Goal: Task Accomplishment & Management: Manage account settings

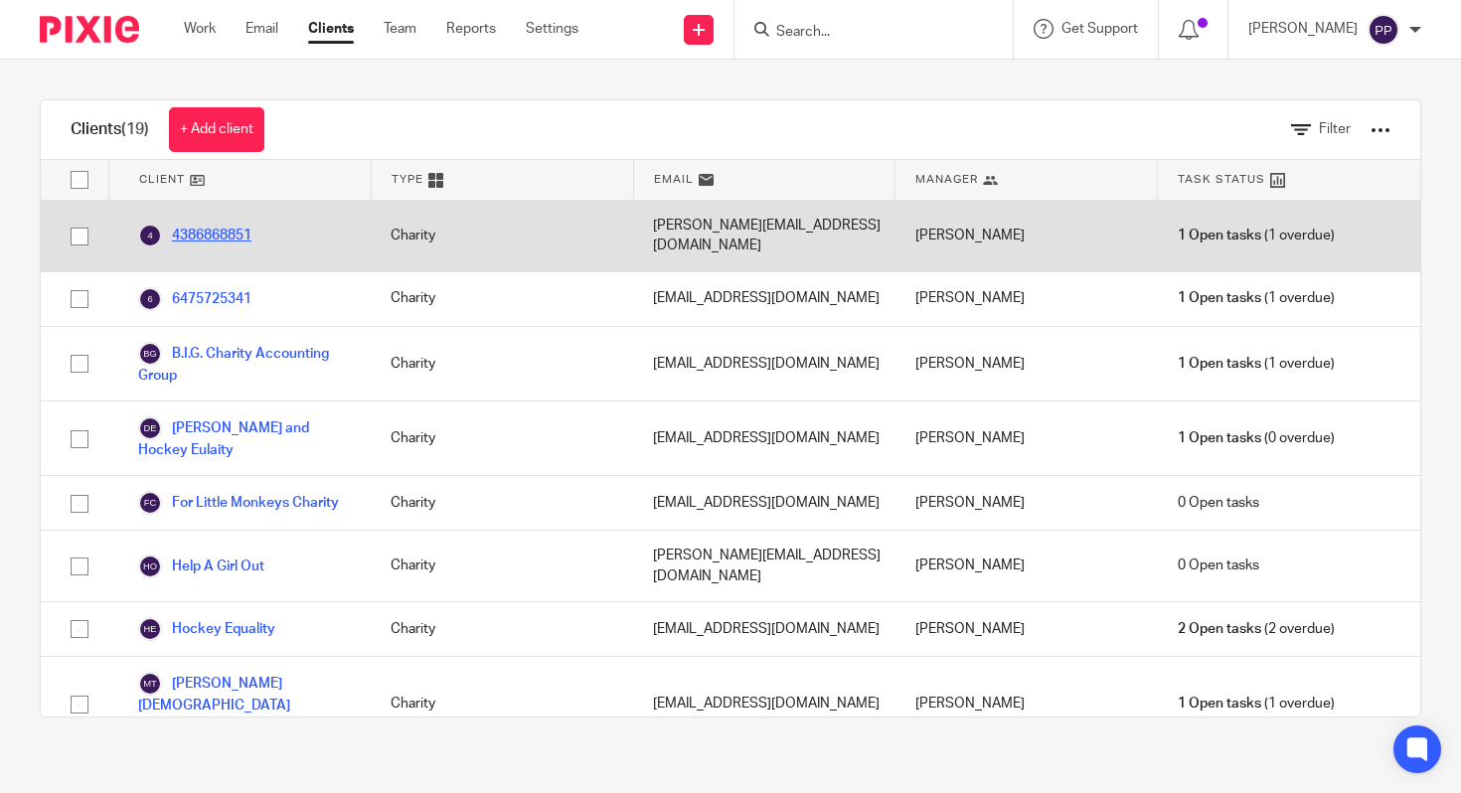
click at [221, 226] on link "4386868851" at bounding box center [194, 236] width 113 height 24
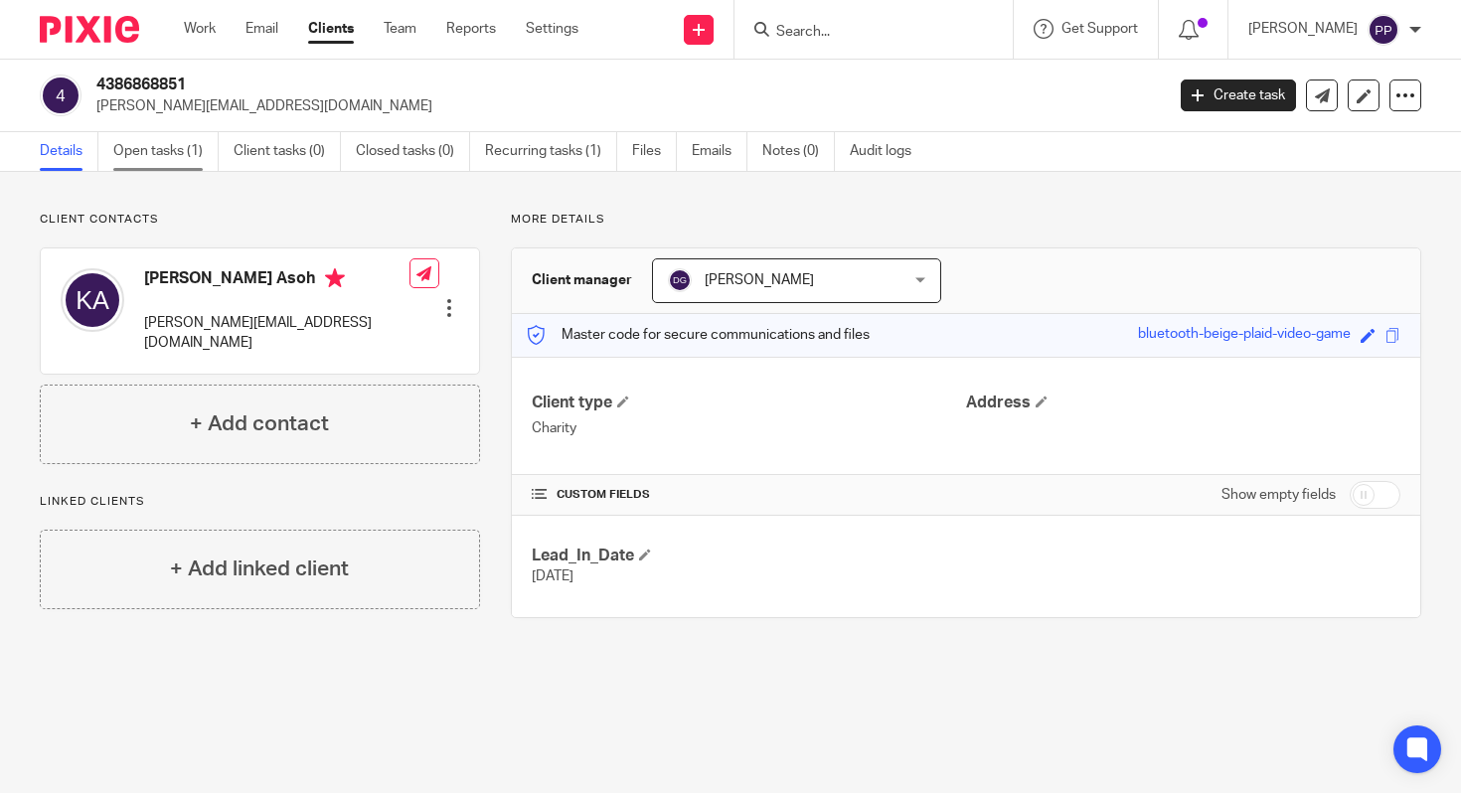
click at [153, 148] on link "Open tasks (1)" at bounding box center [165, 151] width 105 height 39
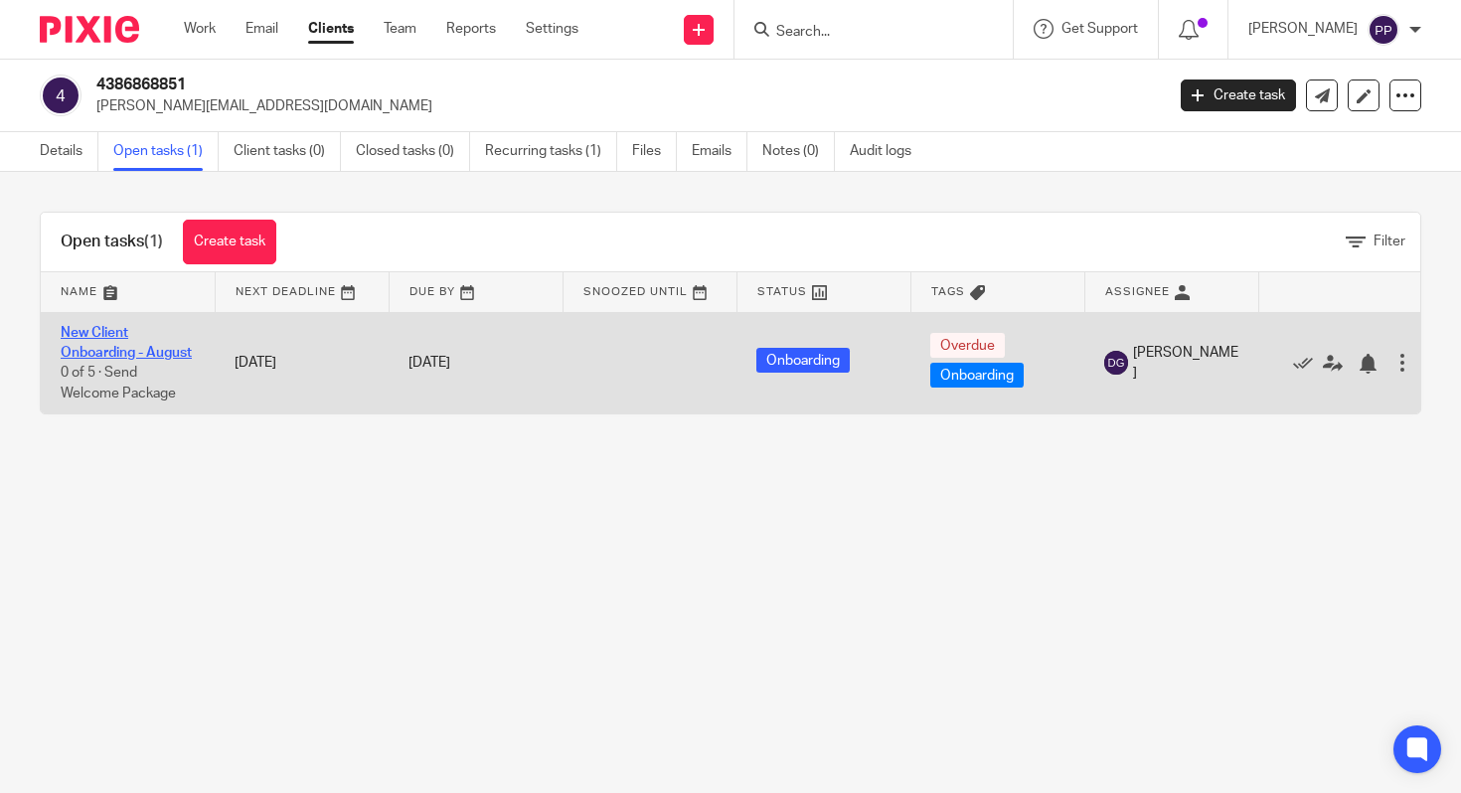
click at [137, 357] on link "New Client Onboarding - August" at bounding box center [126, 343] width 131 height 34
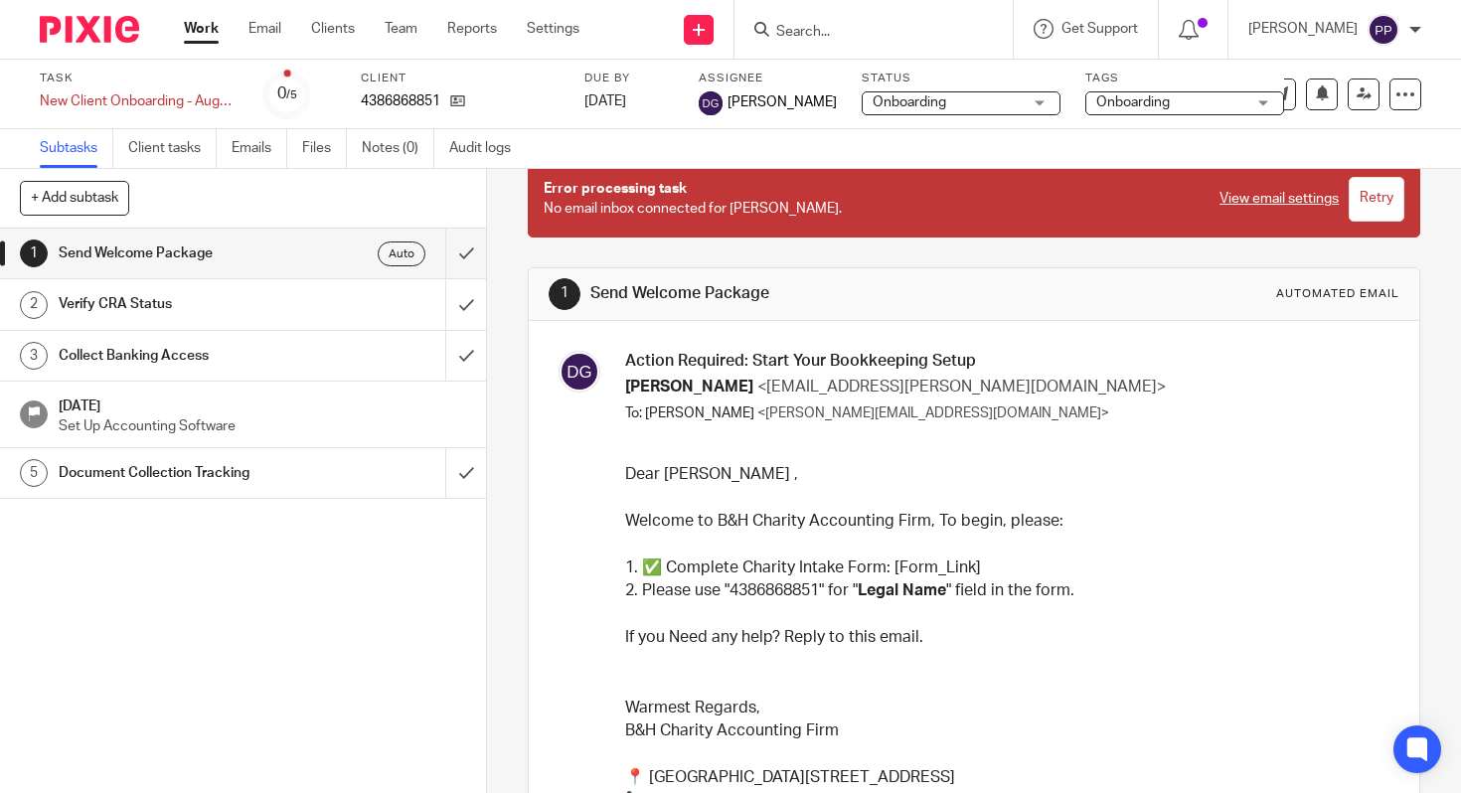
scroll to position [141, 0]
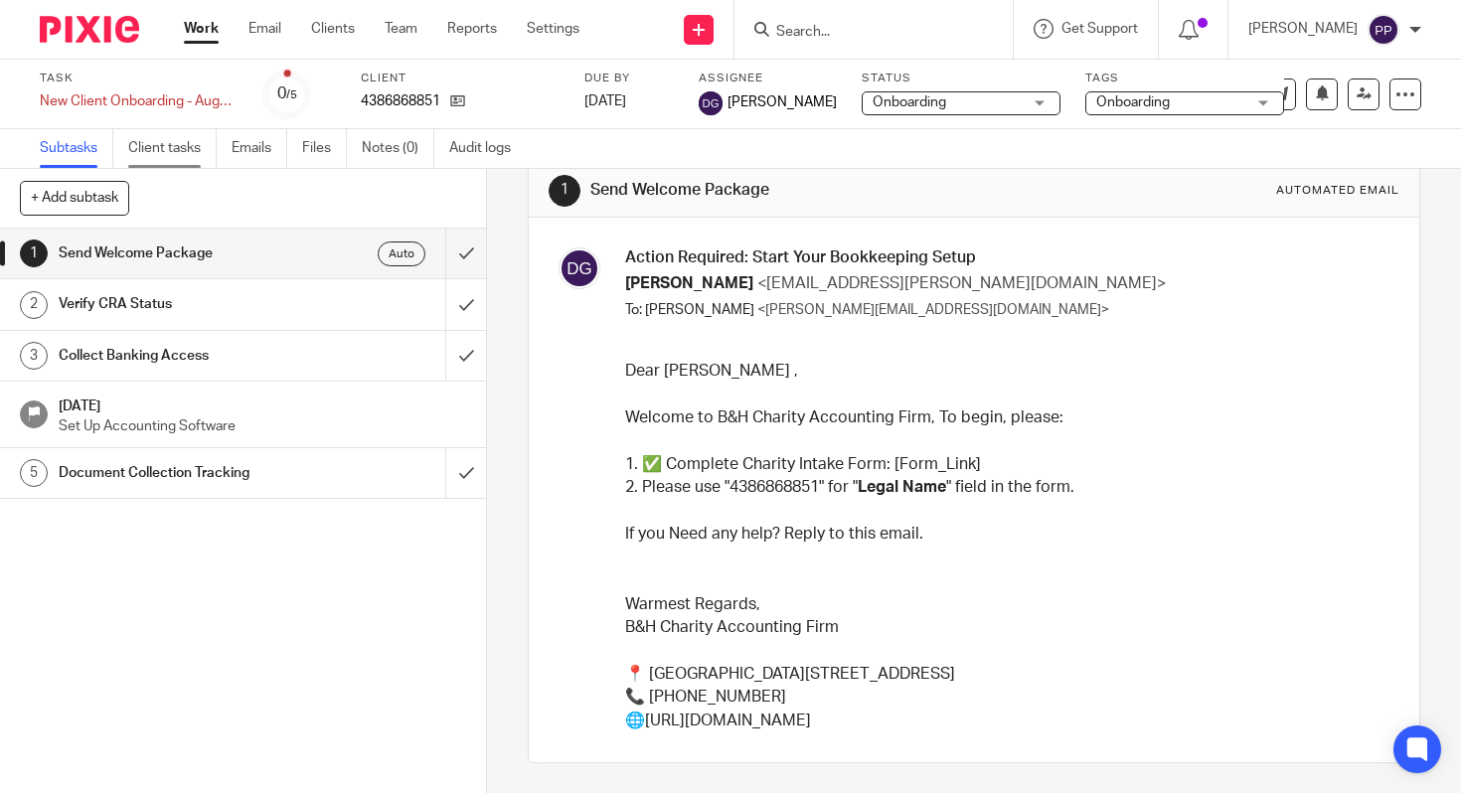
click at [185, 153] on link "Client tasks" at bounding box center [172, 148] width 88 height 39
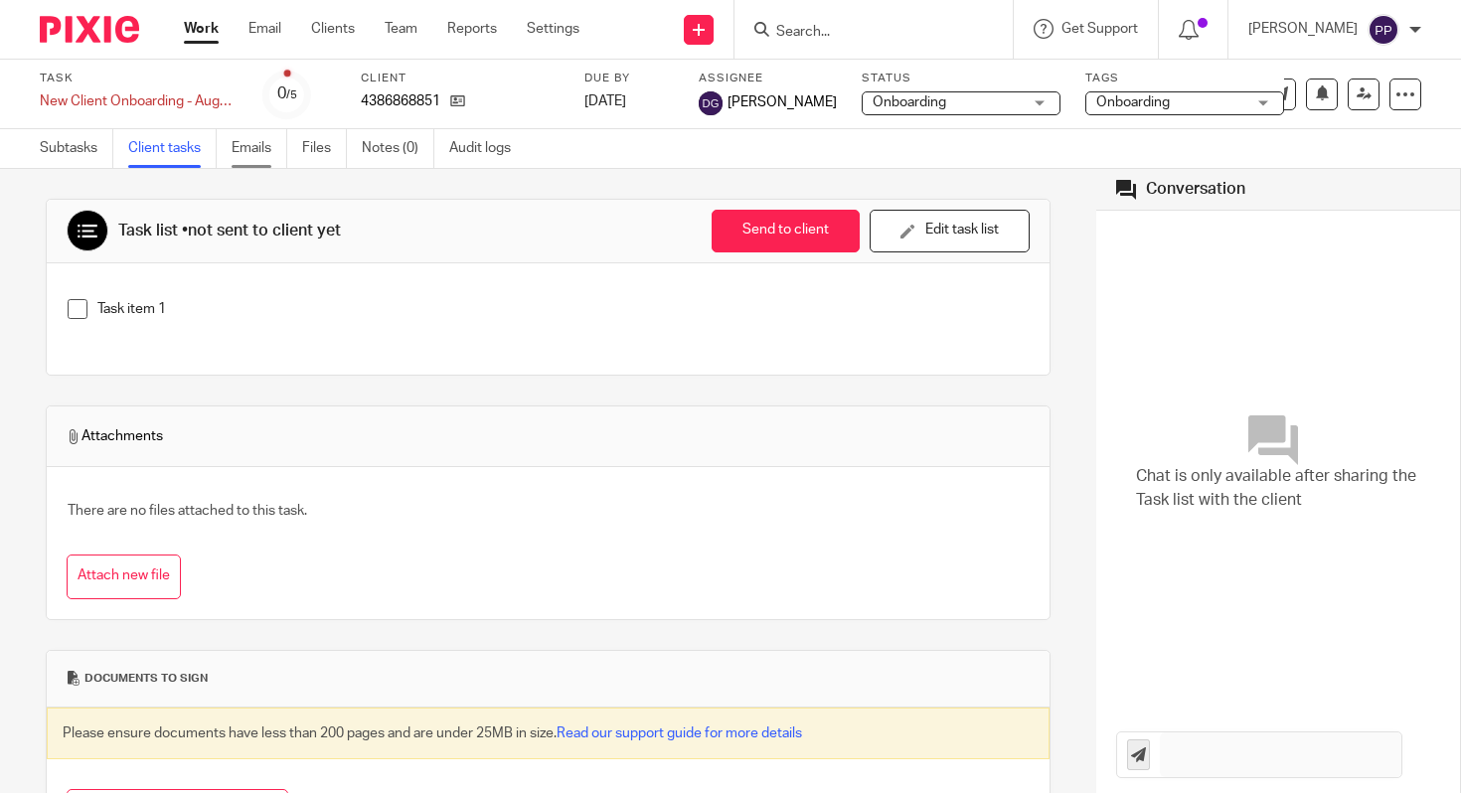
click at [238, 153] on link "Emails" at bounding box center [260, 148] width 56 height 39
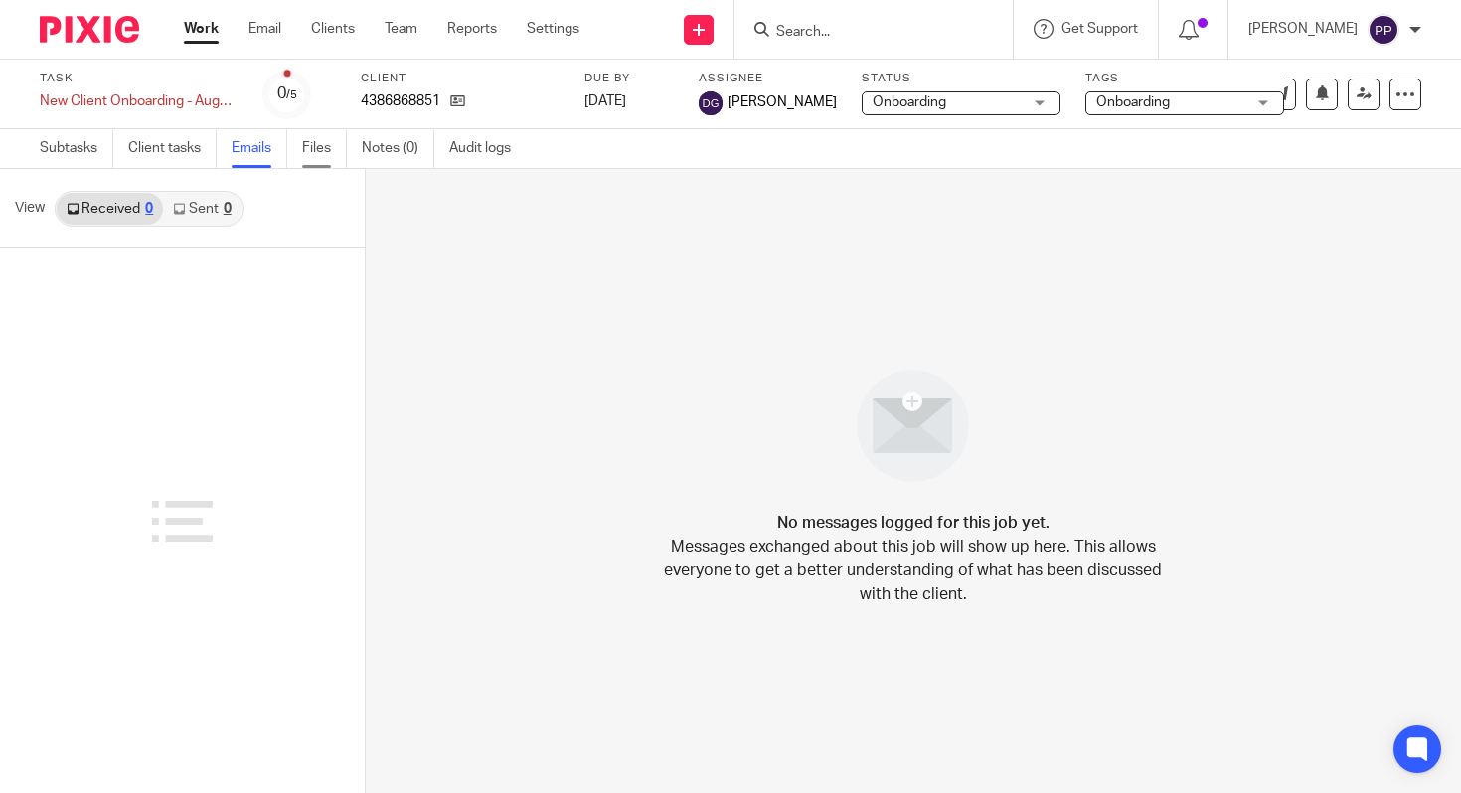
click at [304, 148] on link "Files" at bounding box center [324, 148] width 45 height 39
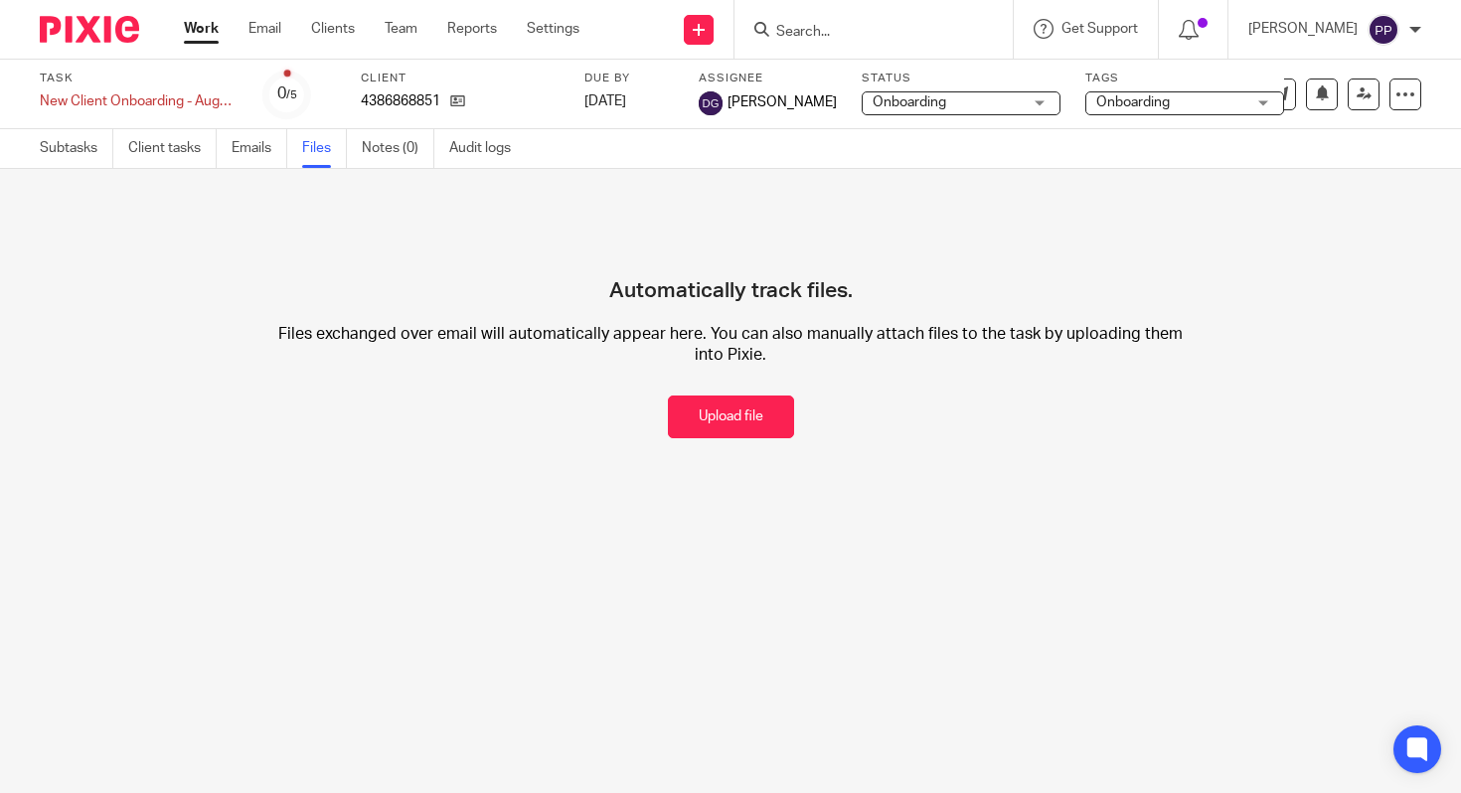
click at [355, 146] on ul "Subtasks Client tasks Emails Files Notes (0) Audit logs" at bounding box center [290, 148] width 501 height 39
click at [49, 141] on link "Subtasks" at bounding box center [77, 148] width 74 height 39
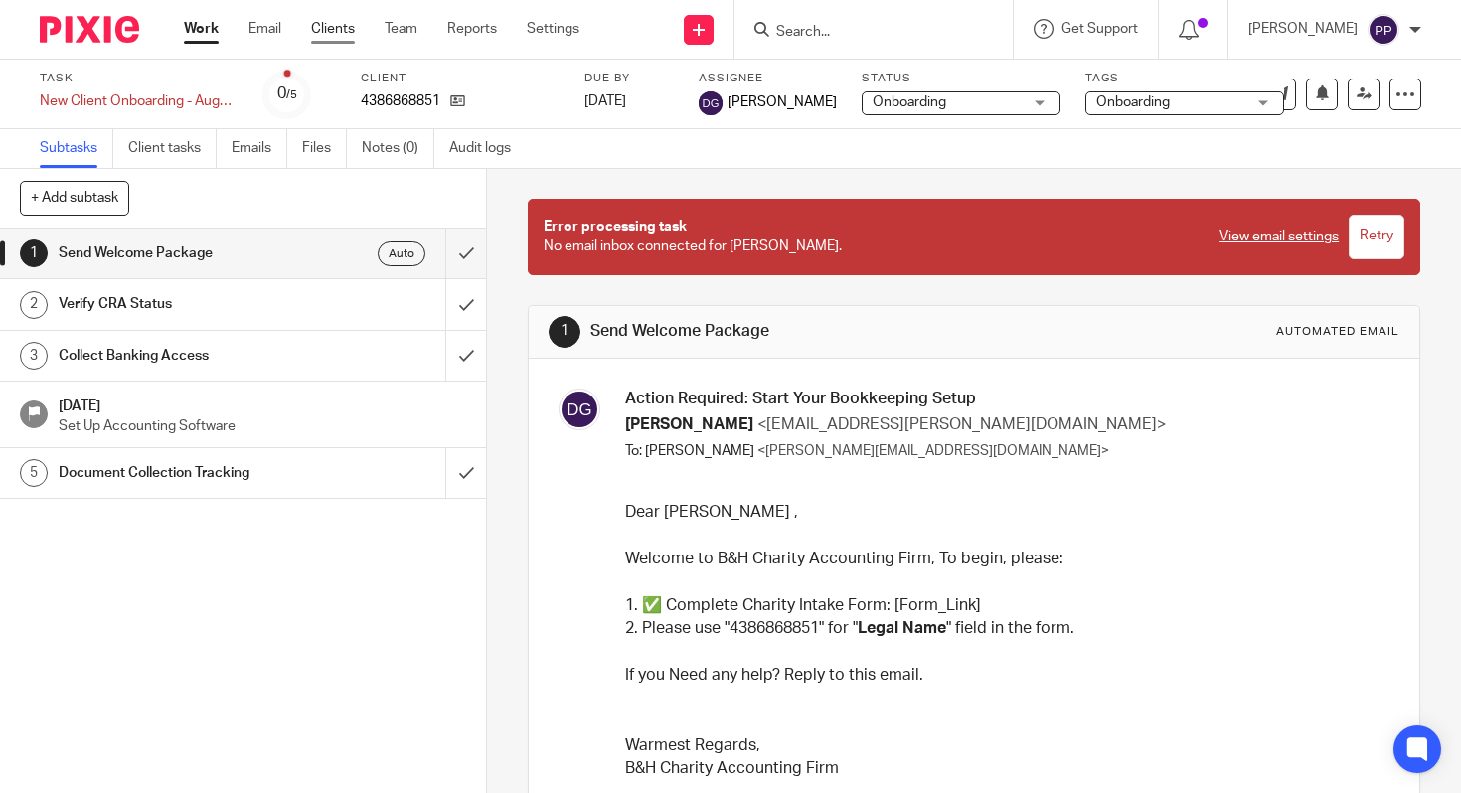
click at [330, 23] on link "Clients" at bounding box center [333, 29] width 44 height 20
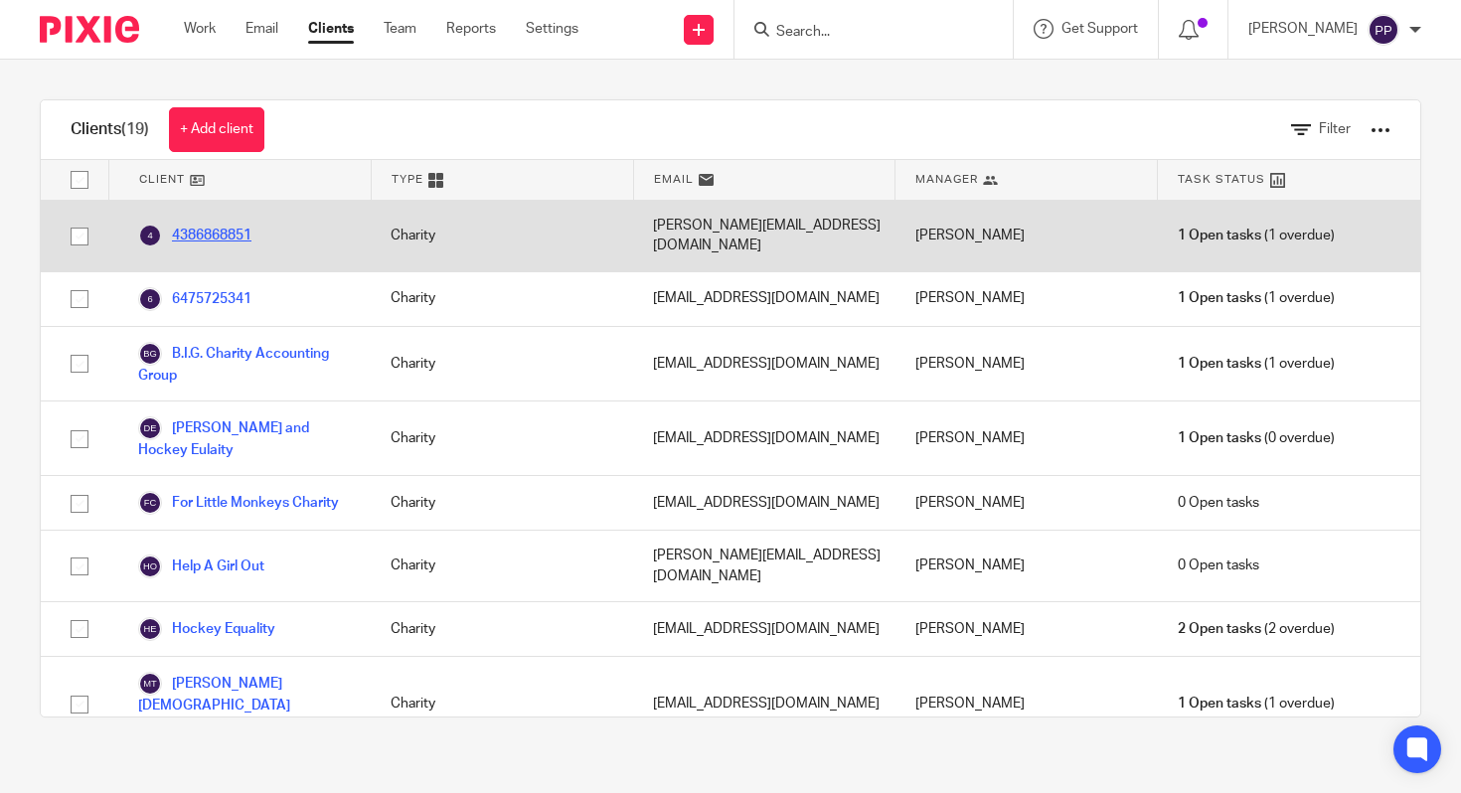
click at [207, 225] on link "4386868851" at bounding box center [194, 236] width 113 height 24
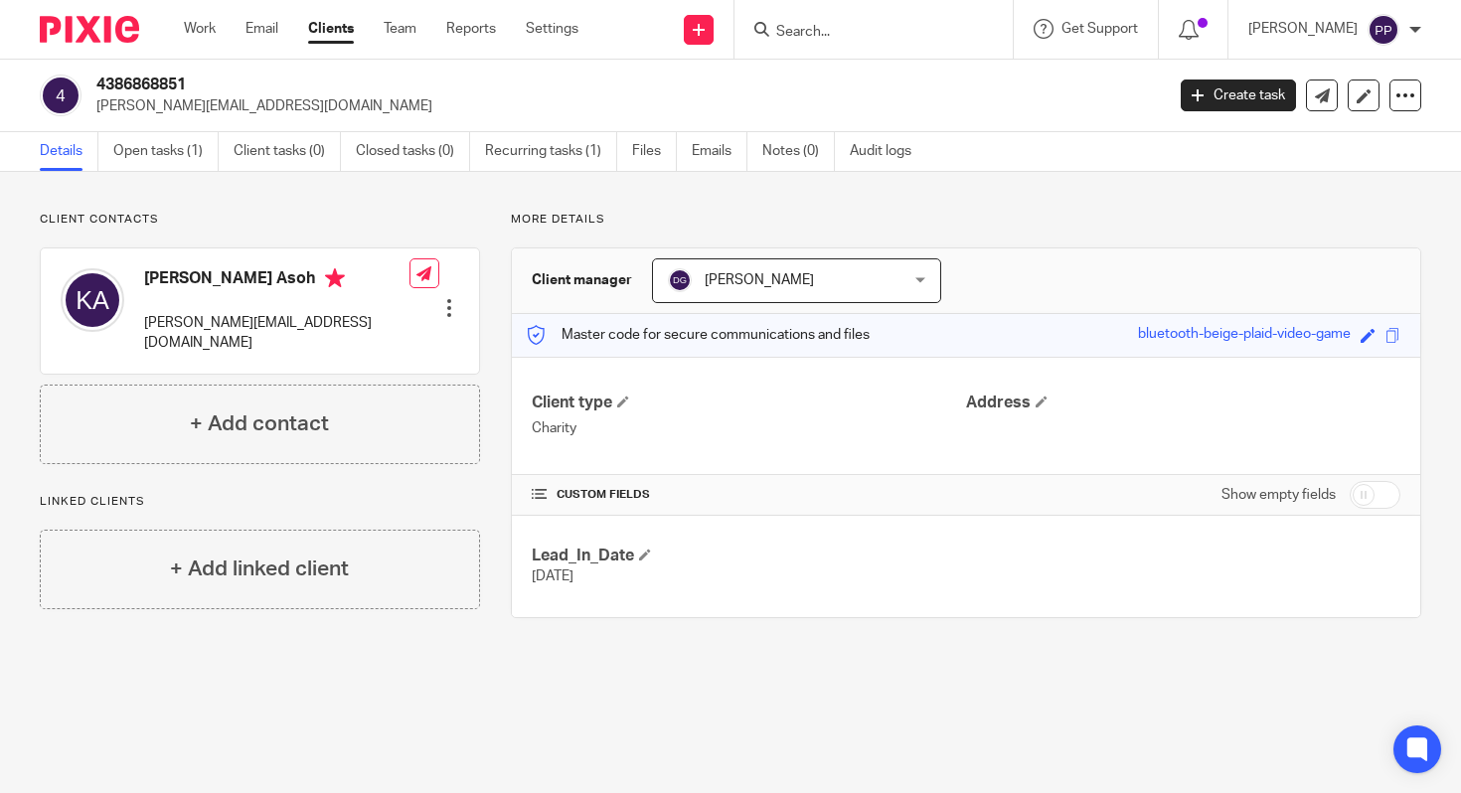
drag, startPoint x: 144, startPoint y: 281, endPoint x: 248, endPoint y: 281, distance: 104.3
click at [248, 281] on h4 "Kingsley Asoh" at bounding box center [276, 280] width 265 height 25
copy h4 "Kingsley Asoh"
drag, startPoint x: 306, startPoint y: 321, endPoint x: 141, endPoint y: 326, distance: 165.0
click at [141, 326] on div "Kingsley Asoh kingsley.asoh@gmail.com Edit contact Create client from contact E…" at bounding box center [260, 310] width 438 height 125
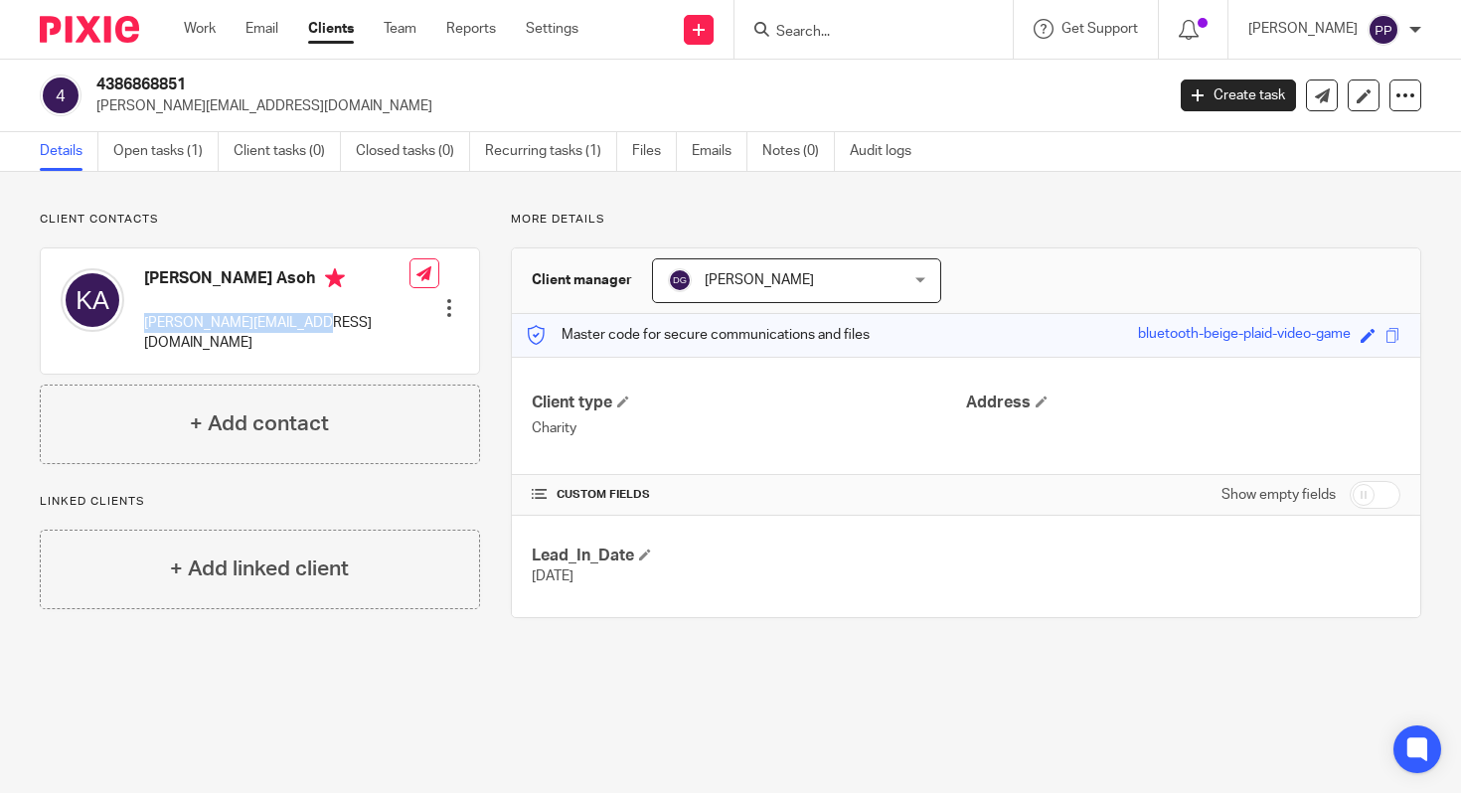
copy p "[PERSON_NAME][EMAIL_ADDRESS][DOMAIN_NAME]"
click at [328, 30] on link "Clients" at bounding box center [331, 29] width 46 height 20
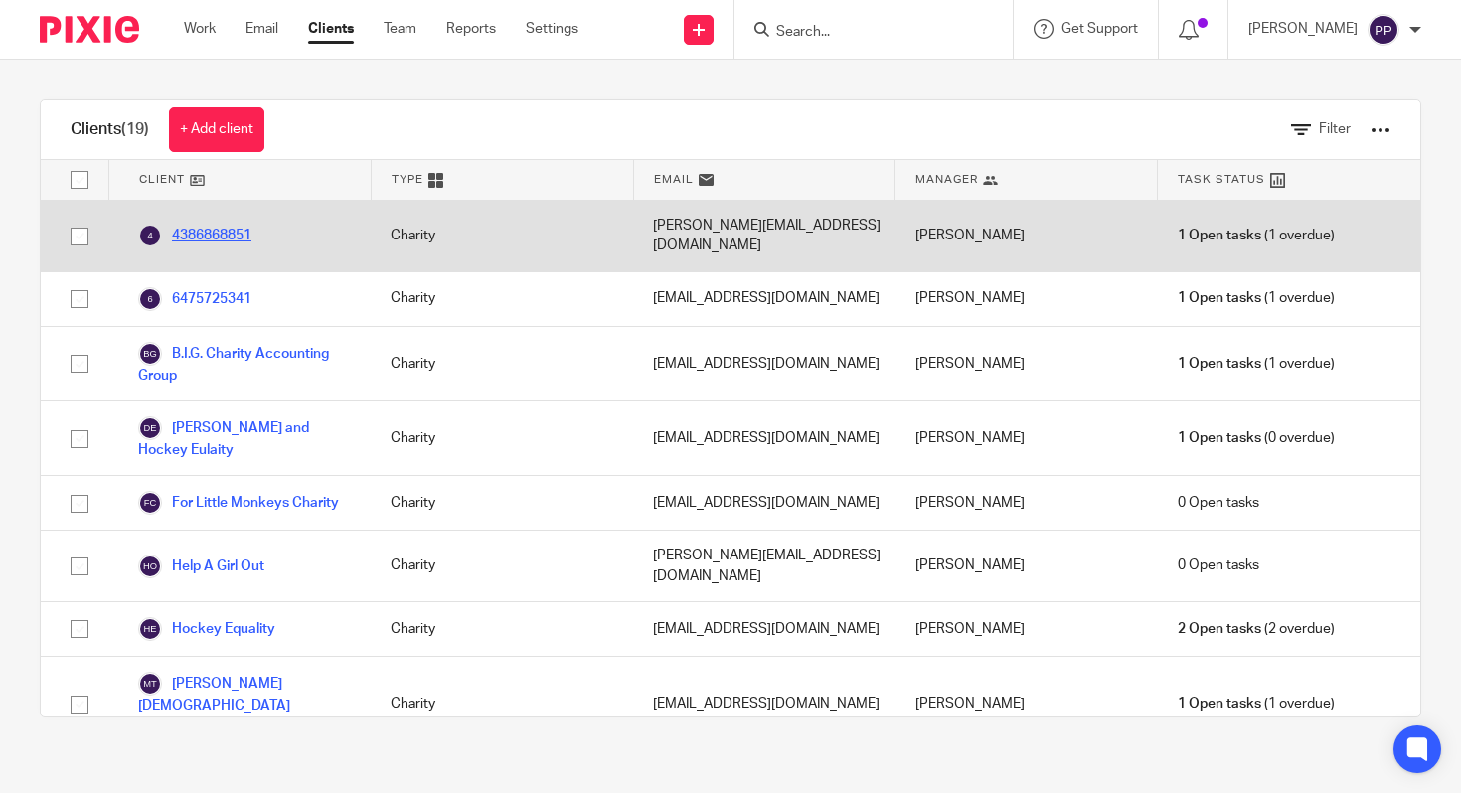
click at [233, 227] on link "4386868851" at bounding box center [194, 236] width 113 height 24
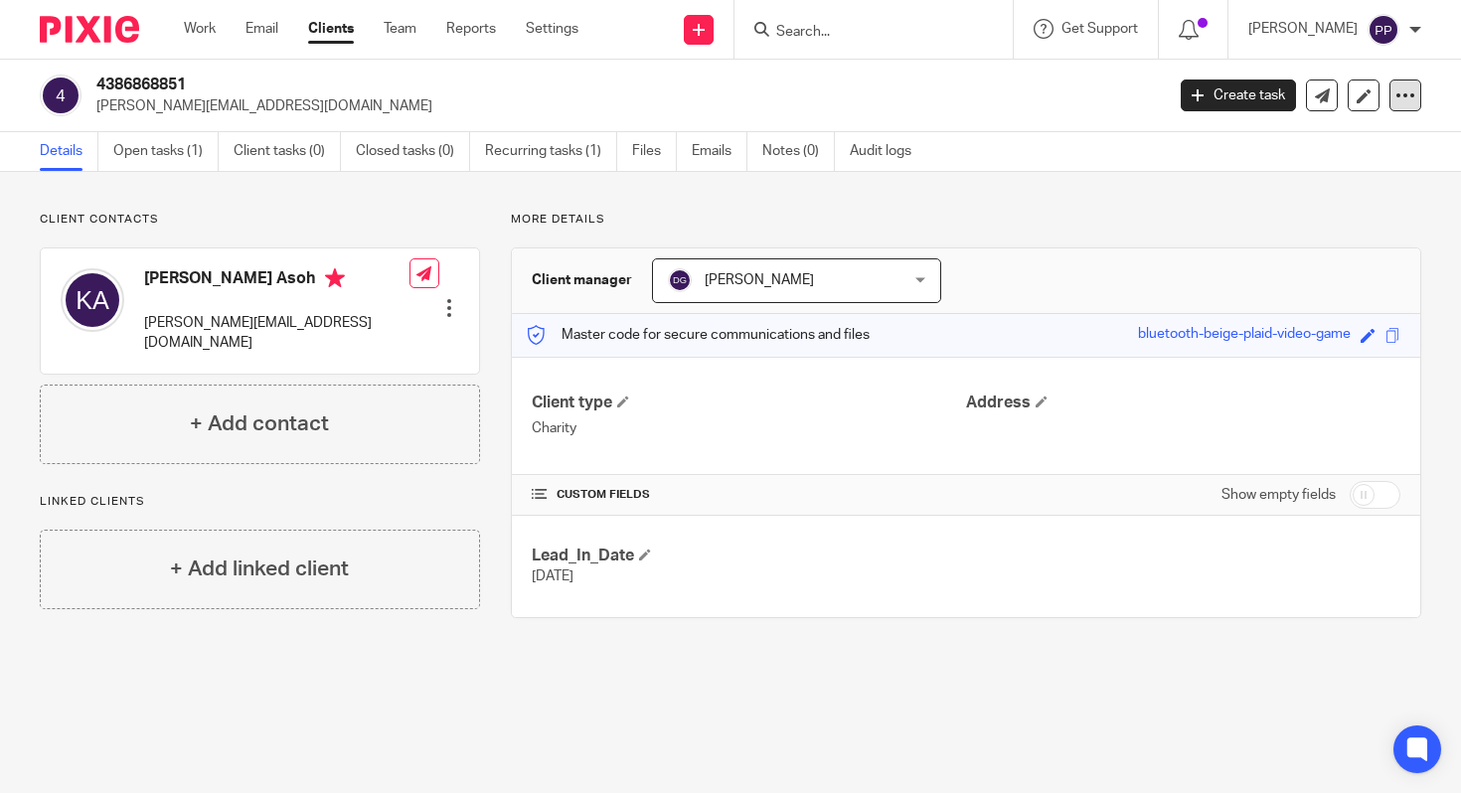
click at [1389, 95] on div at bounding box center [1405, 95] width 32 height 32
click at [1350, 210] on button "Archive client" at bounding box center [1339, 203] width 110 height 26
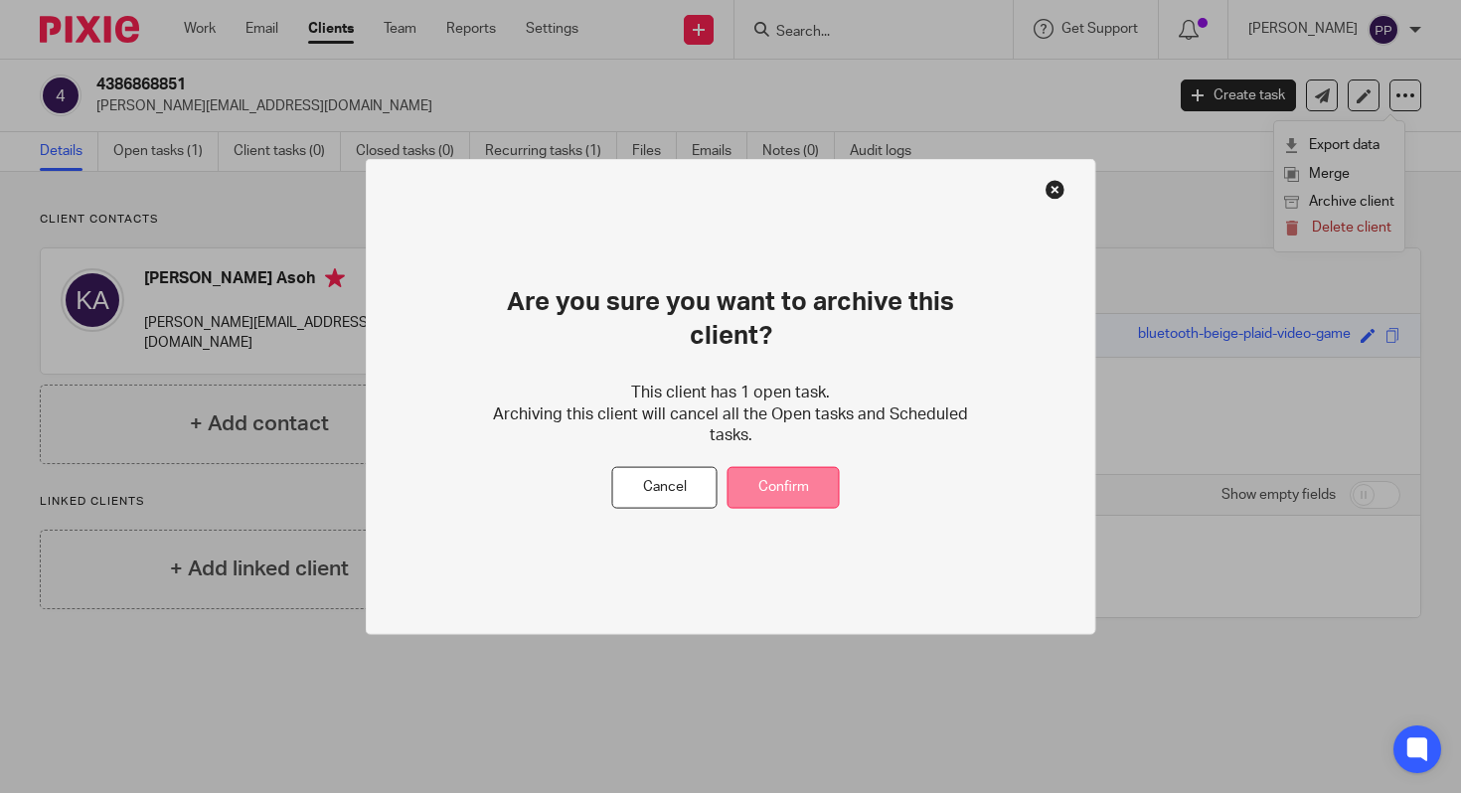
click at [807, 488] on button "Confirm" at bounding box center [783, 487] width 112 height 43
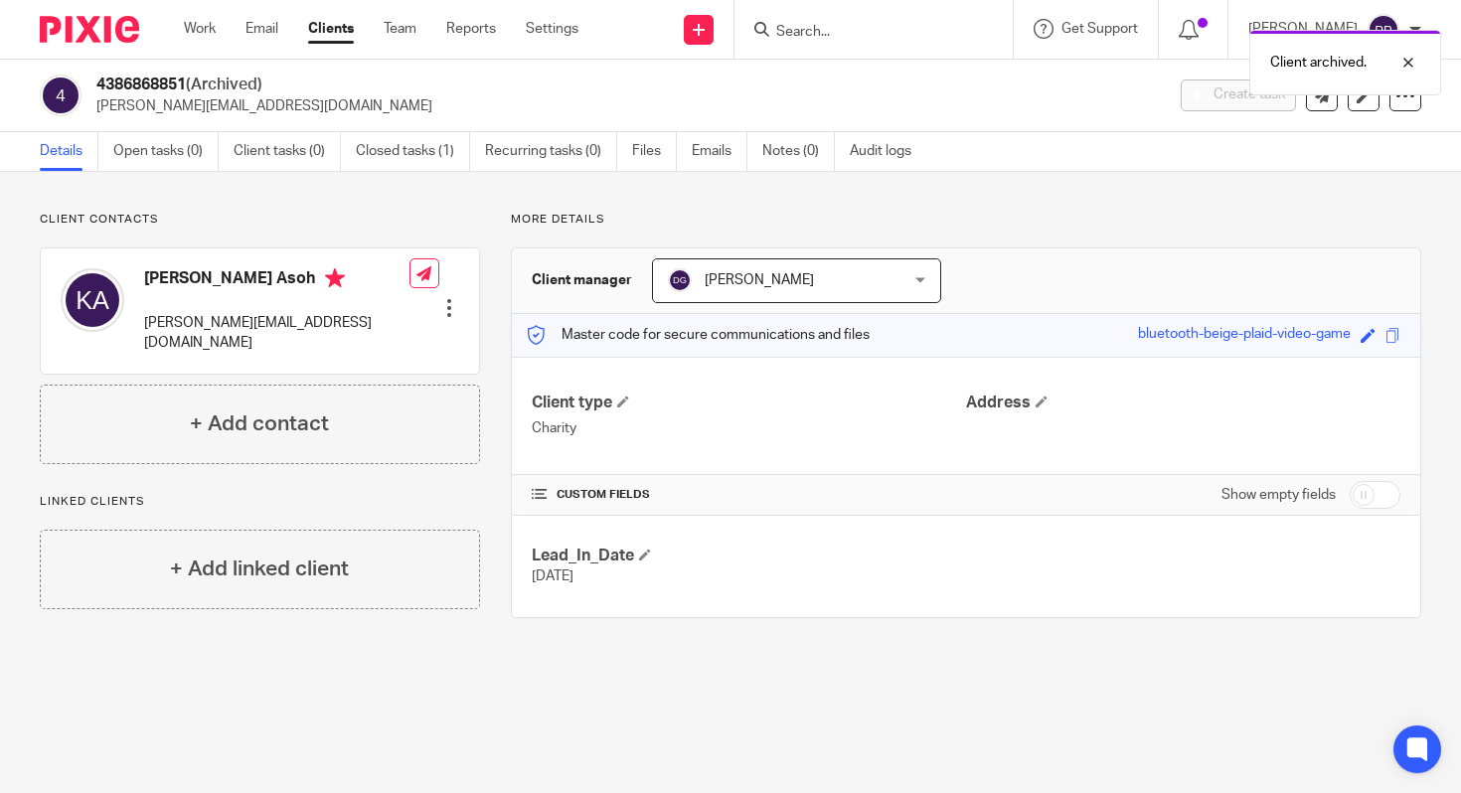
click at [337, 29] on link "Clients" at bounding box center [331, 29] width 46 height 20
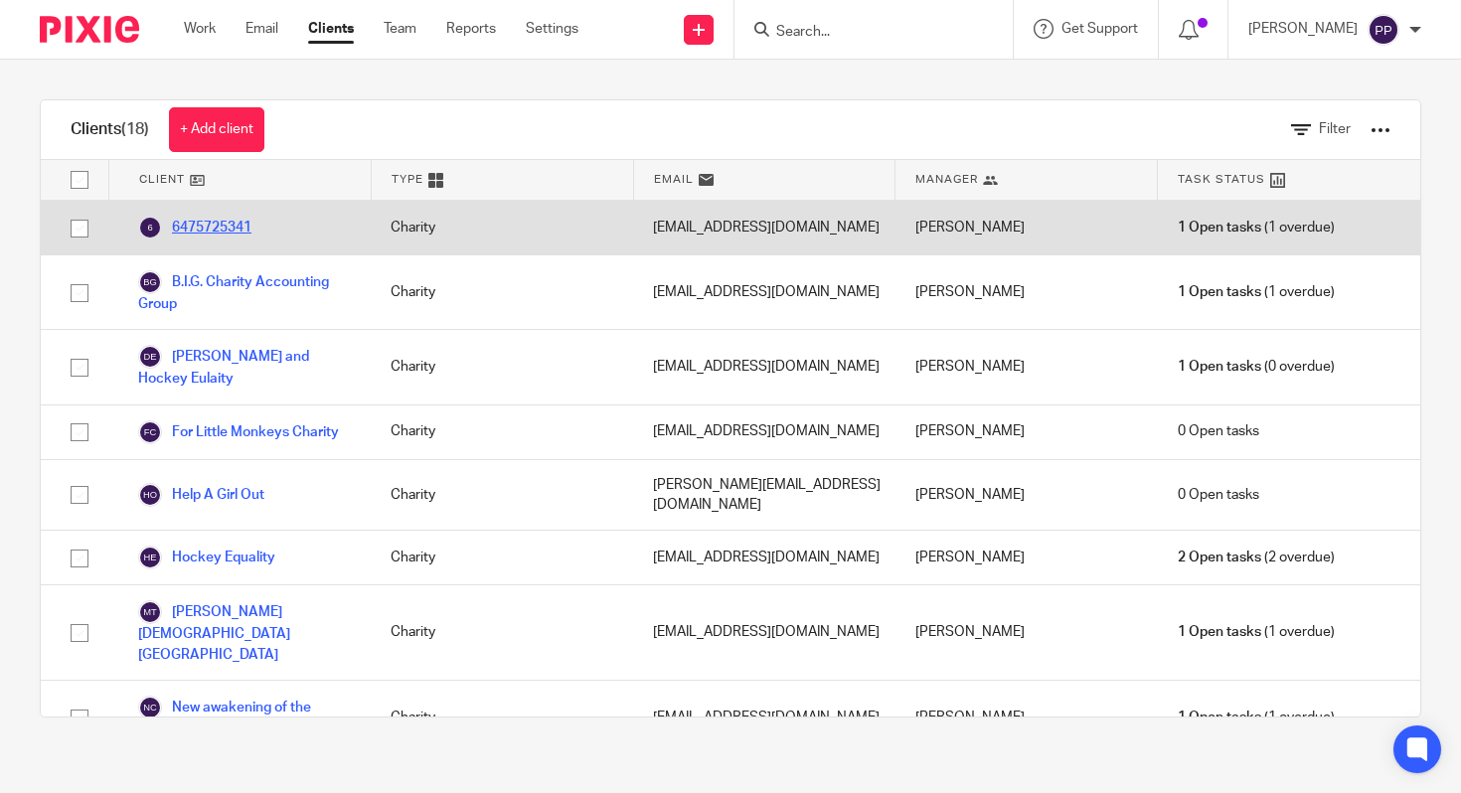
click at [210, 230] on link "6475725341" at bounding box center [194, 228] width 113 height 24
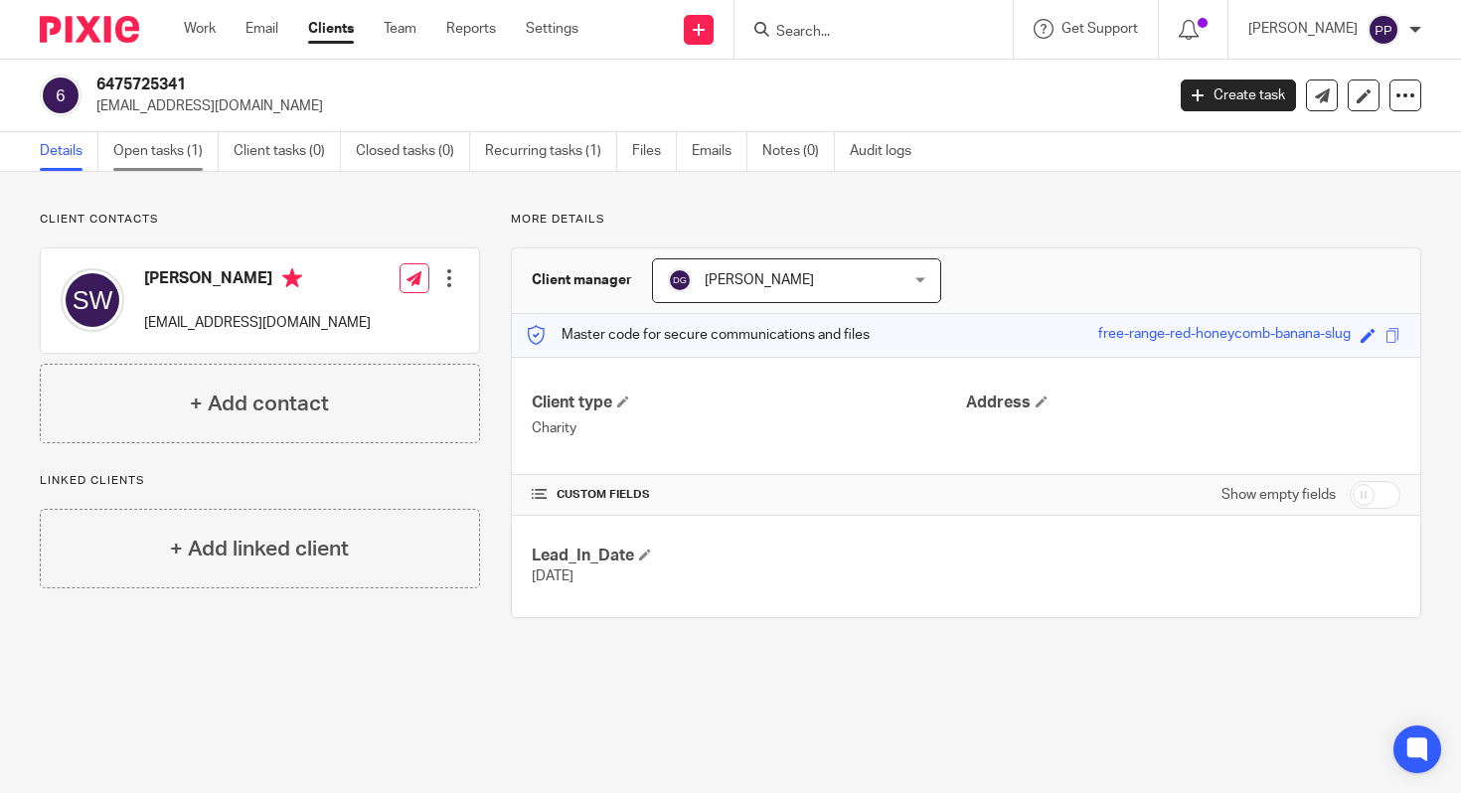
click at [154, 155] on link "Open tasks (1)" at bounding box center [165, 151] width 105 height 39
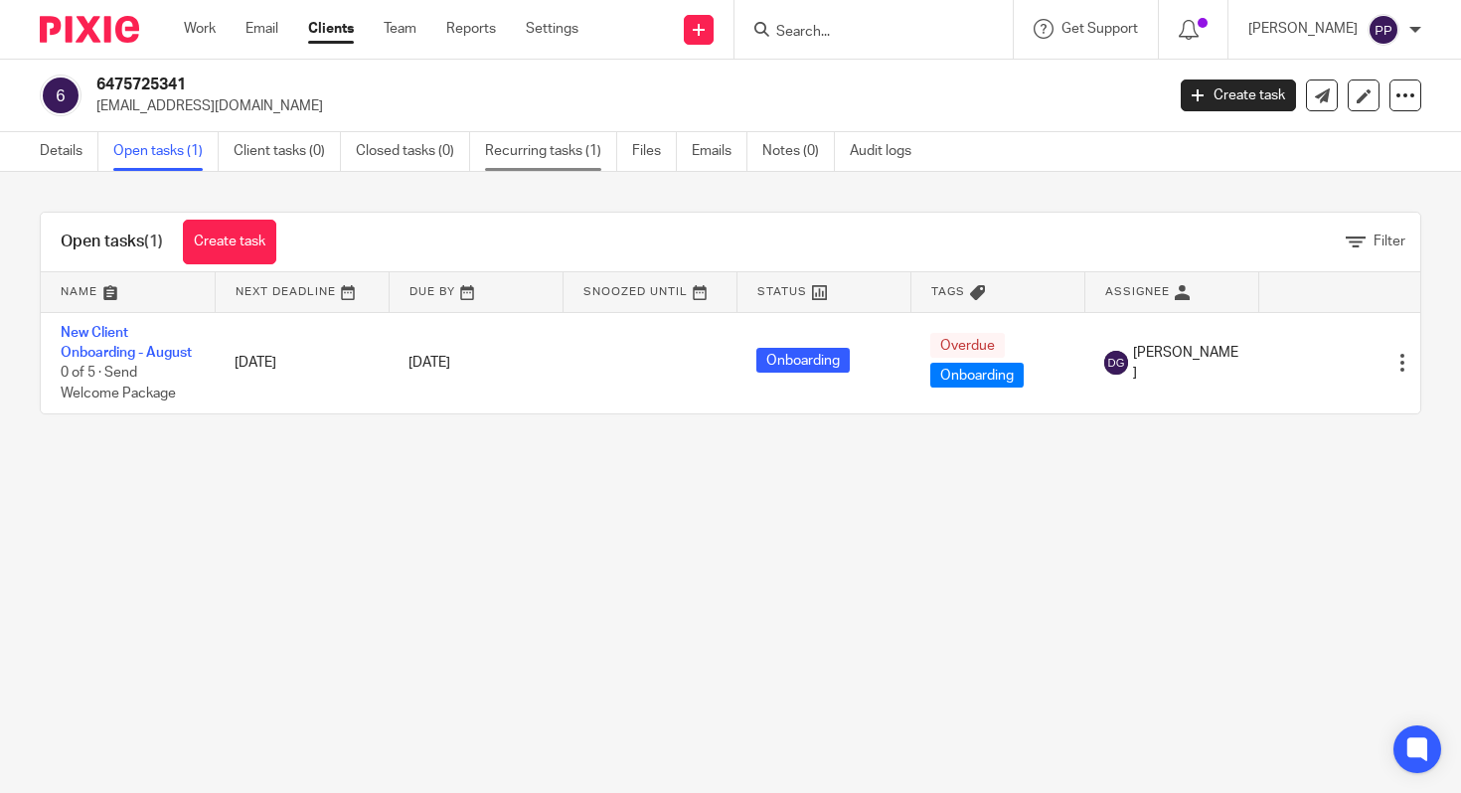
click at [565, 142] on link "Recurring tasks (1)" at bounding box center [551, 151] width 132 height 39
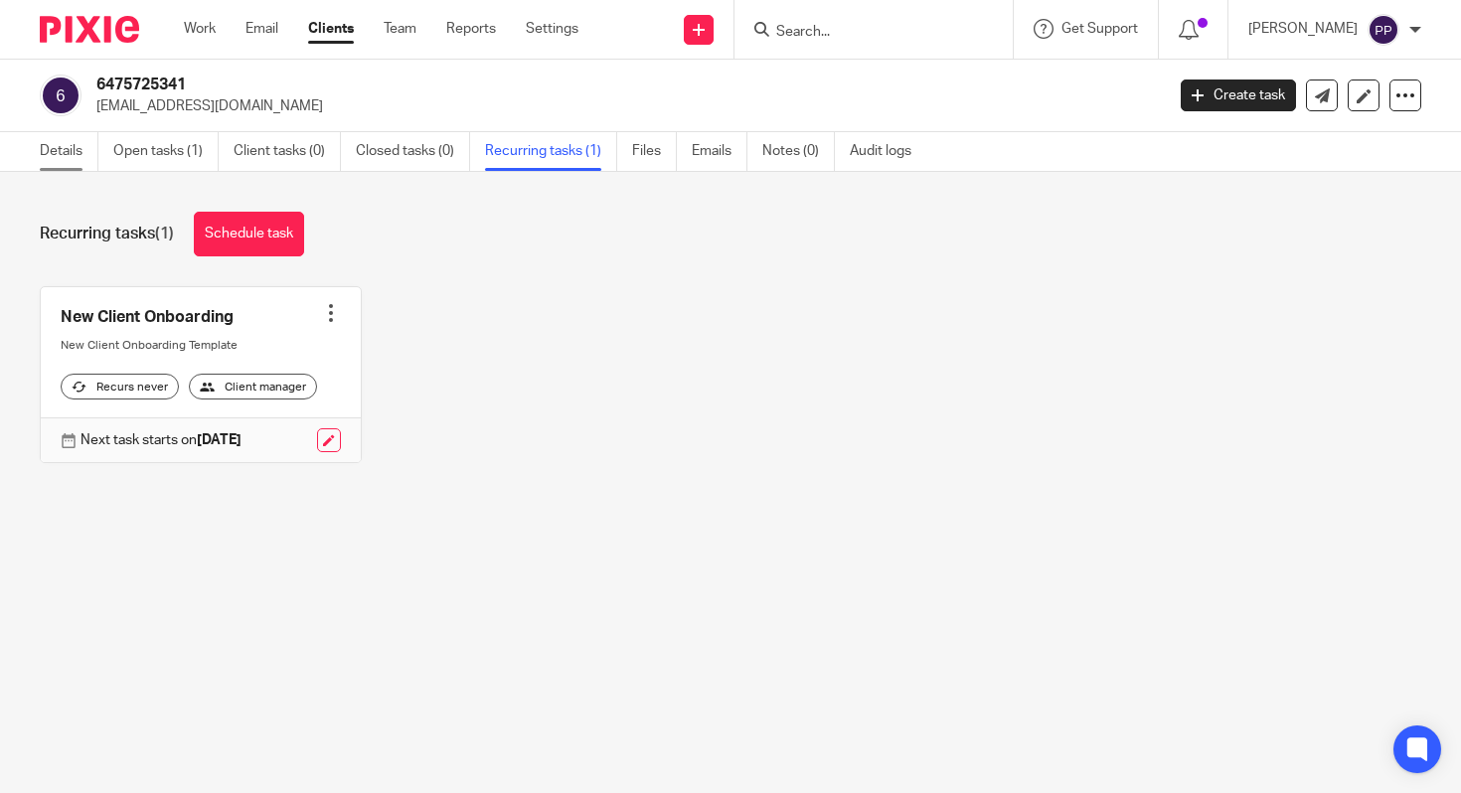
click at [39, 162] on div "Details Open tasks (1) Client tasks (0) Closed tasks (0) Recurring tasks (1) Fi…" at bounding box center [480, 151] width 961 height 39
click at [47, 157] on link "Details" at bounding box center [69, 151] width 59 height 39
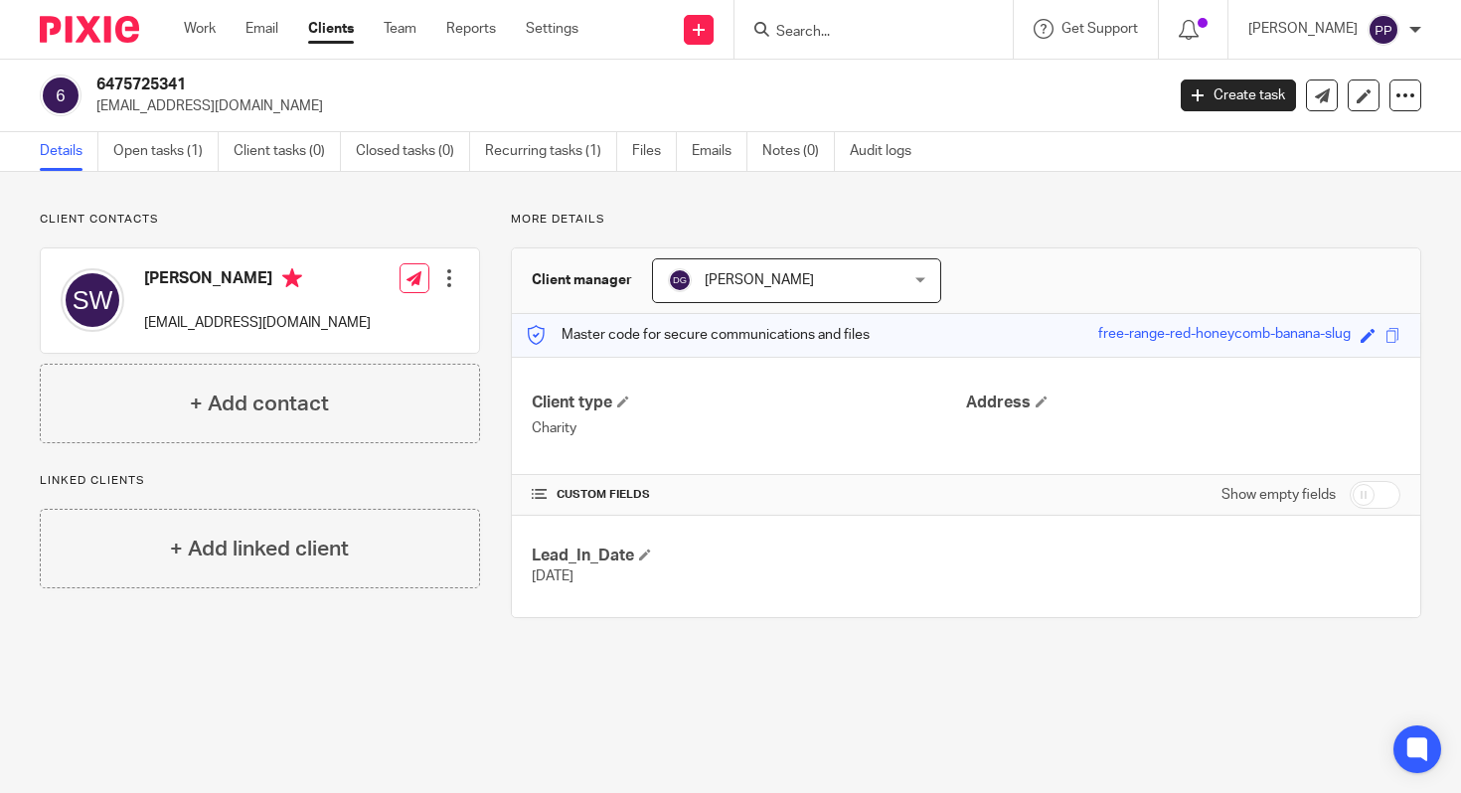
click at [97, 105] on p "[EMAIL_ADDRESS][DOMAIN_NAME]" at bounding box center [623, 106] width 1054 height 20
click at [327, 28] on link "Clients" at bounding box center [331, 29] width 46 height 20
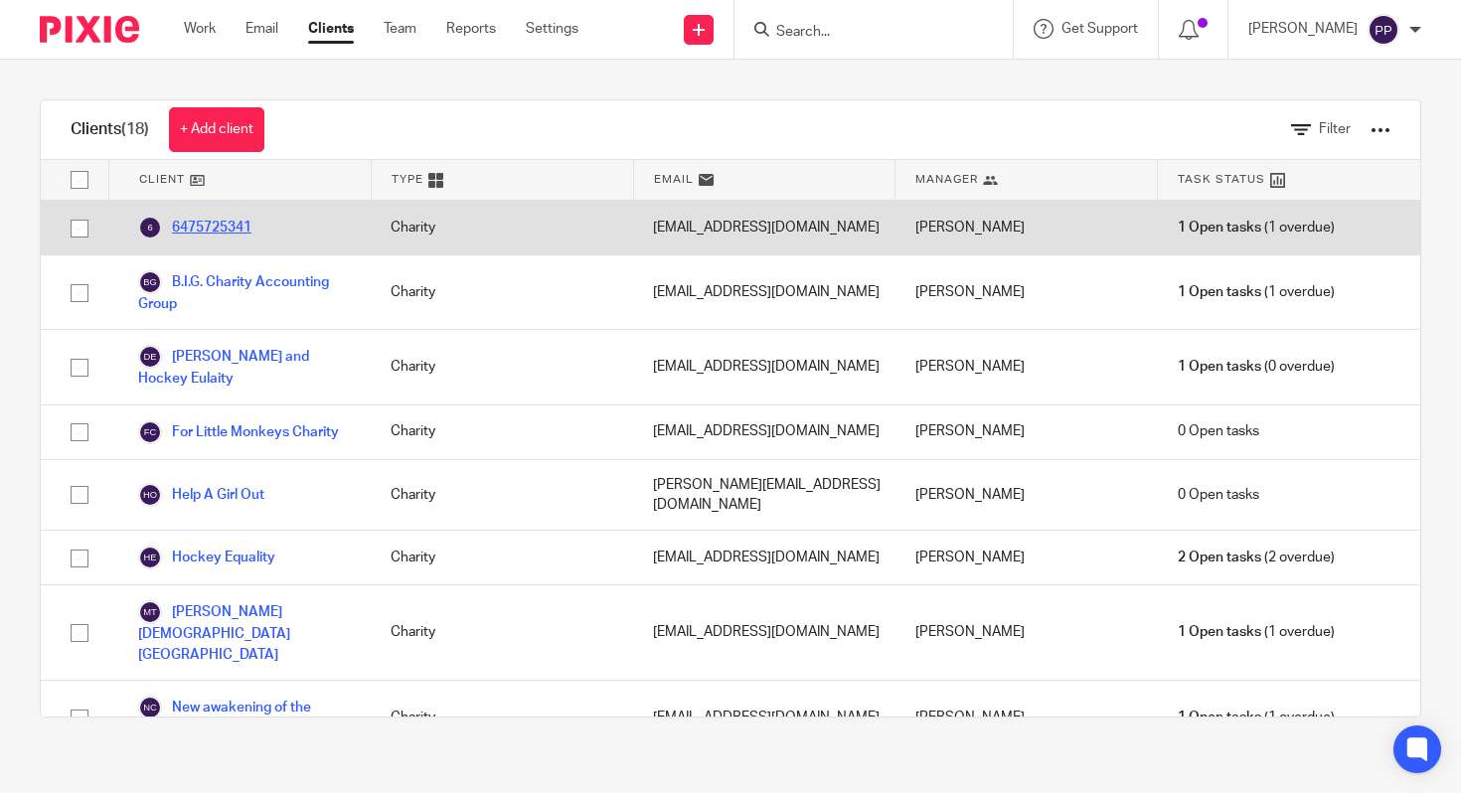
click at [235, 230] on link "6475725341" at bounding box center [194, 228] width 113 height 24
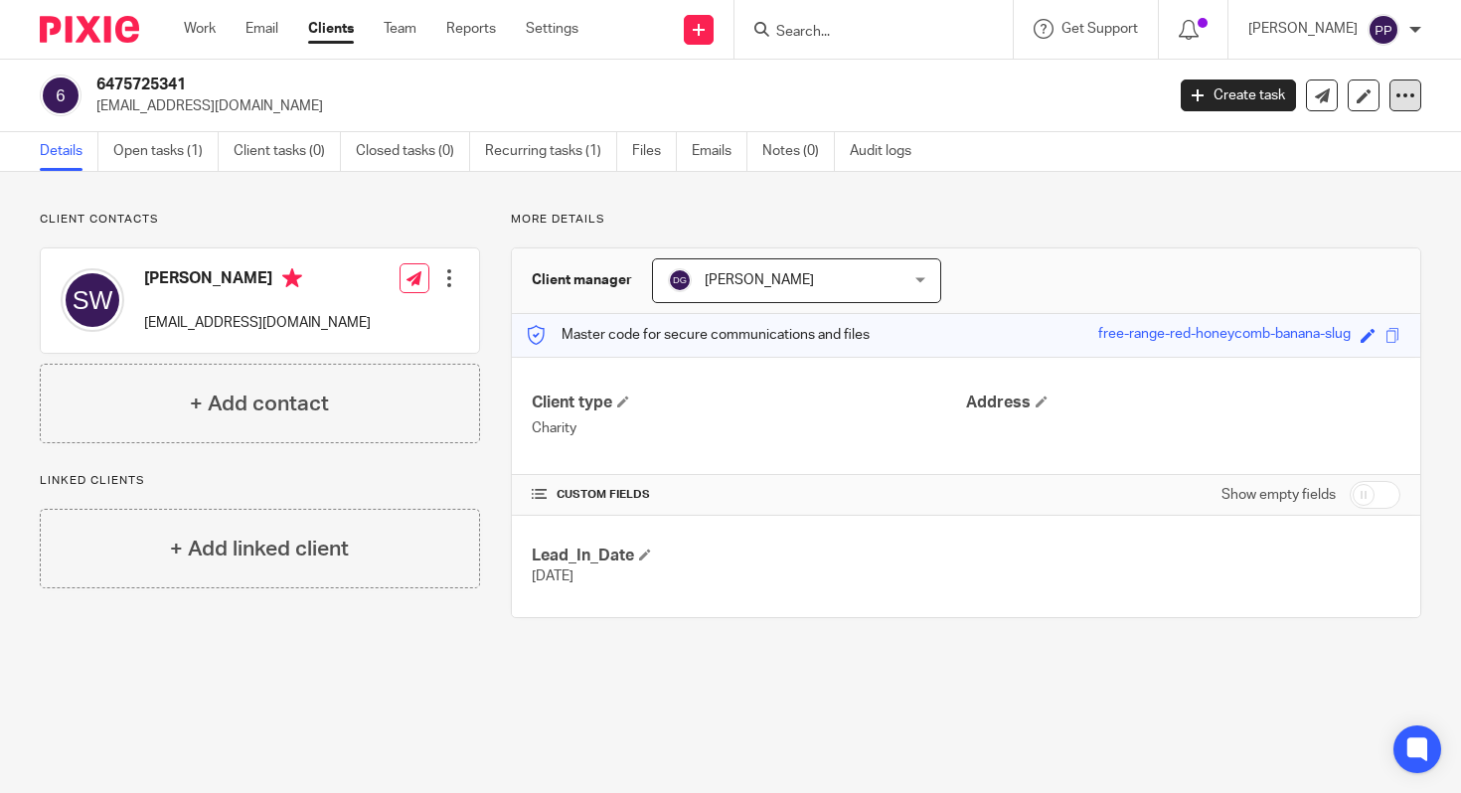
click at [1392, 106] on div at bounding box center [1405, 95] width 32 height 32
click at [1356, 201] on button "Archive client" at bounding box center [1339, 203] width 110 height 26
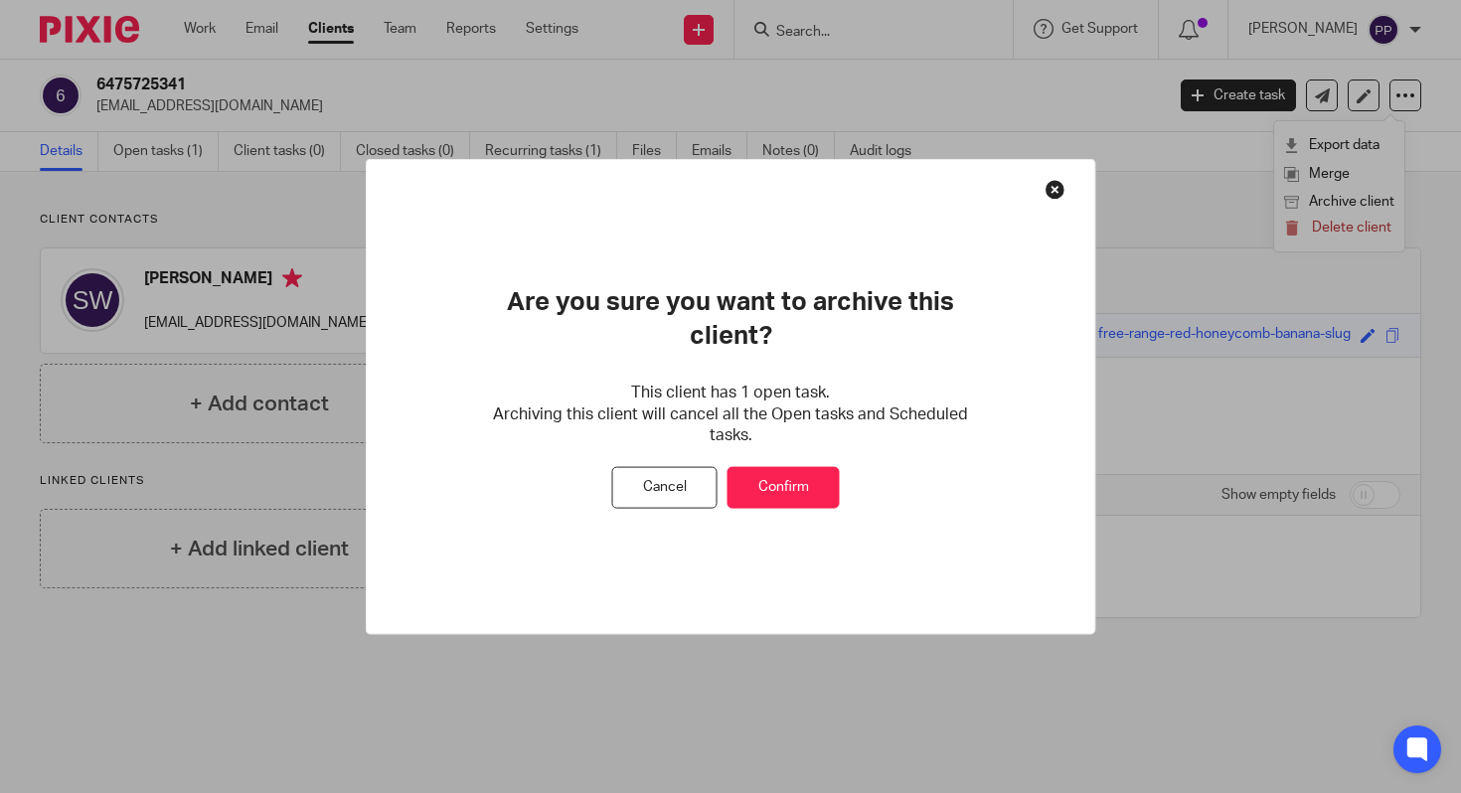
click at [825, 471] on button "Confirm" at bounding box center [783, 487] width 112 height 43
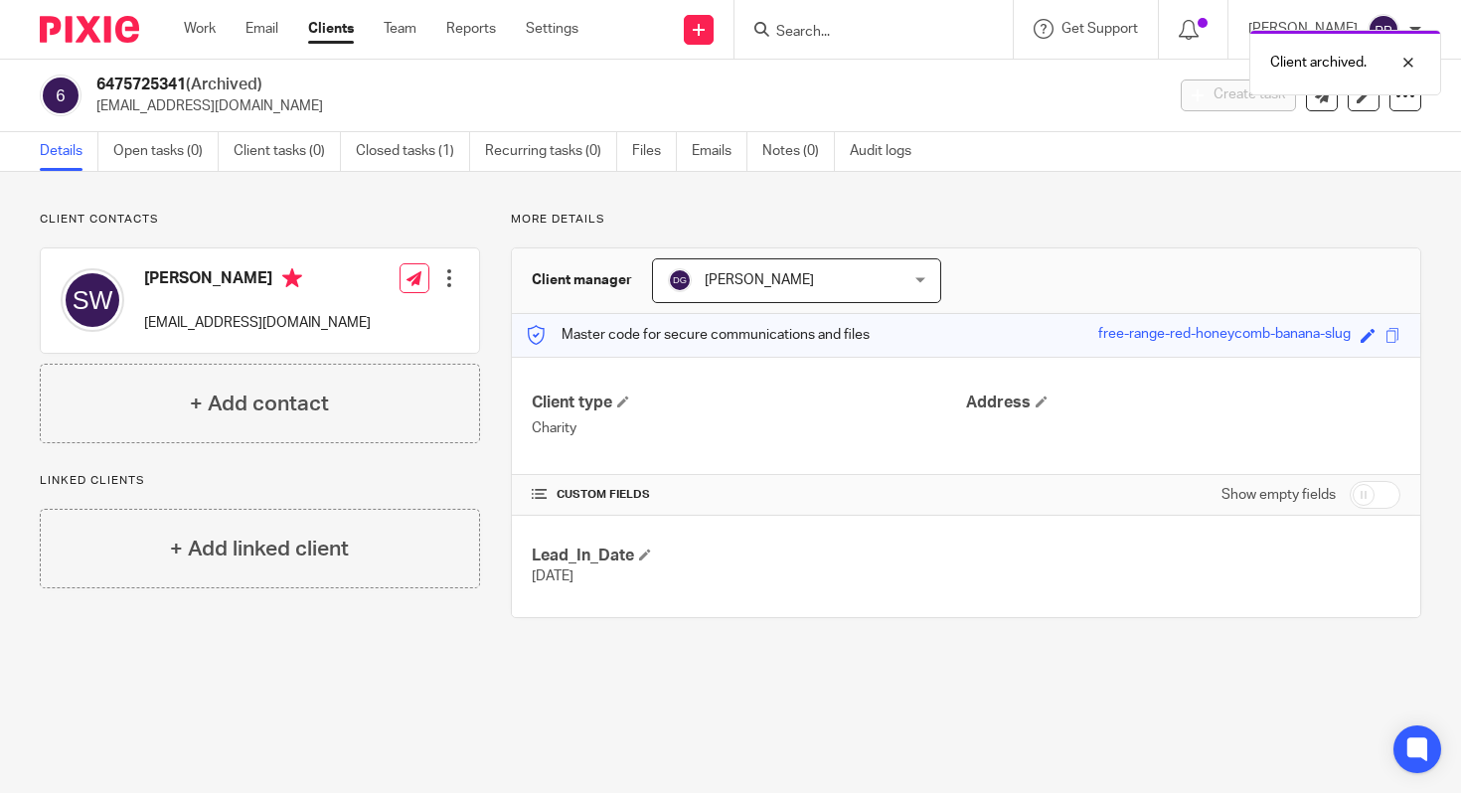
click at [338, 34] on link "Clients" at bounding box center [331, 29] width 46 height 20
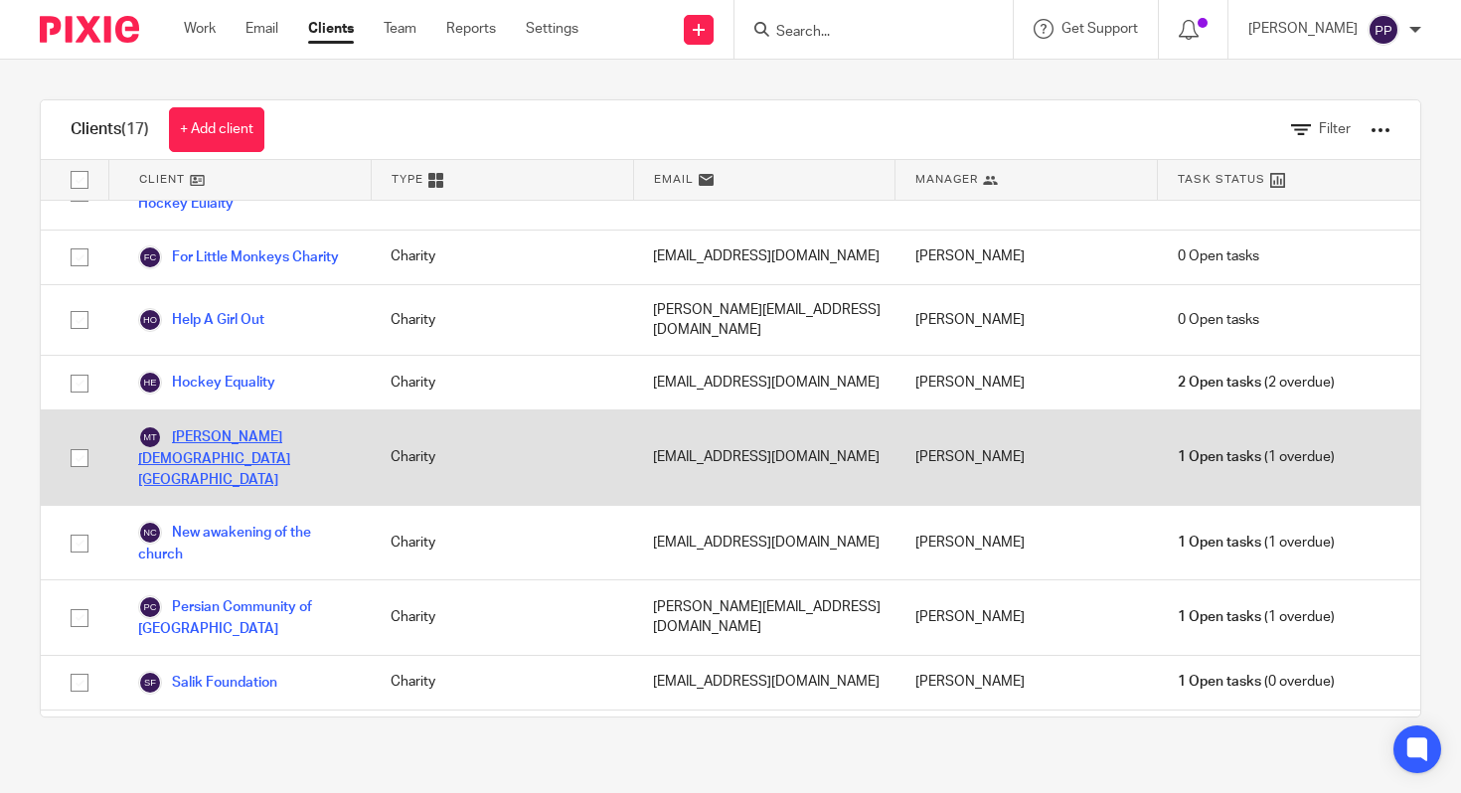
scroll to position [125, 0]
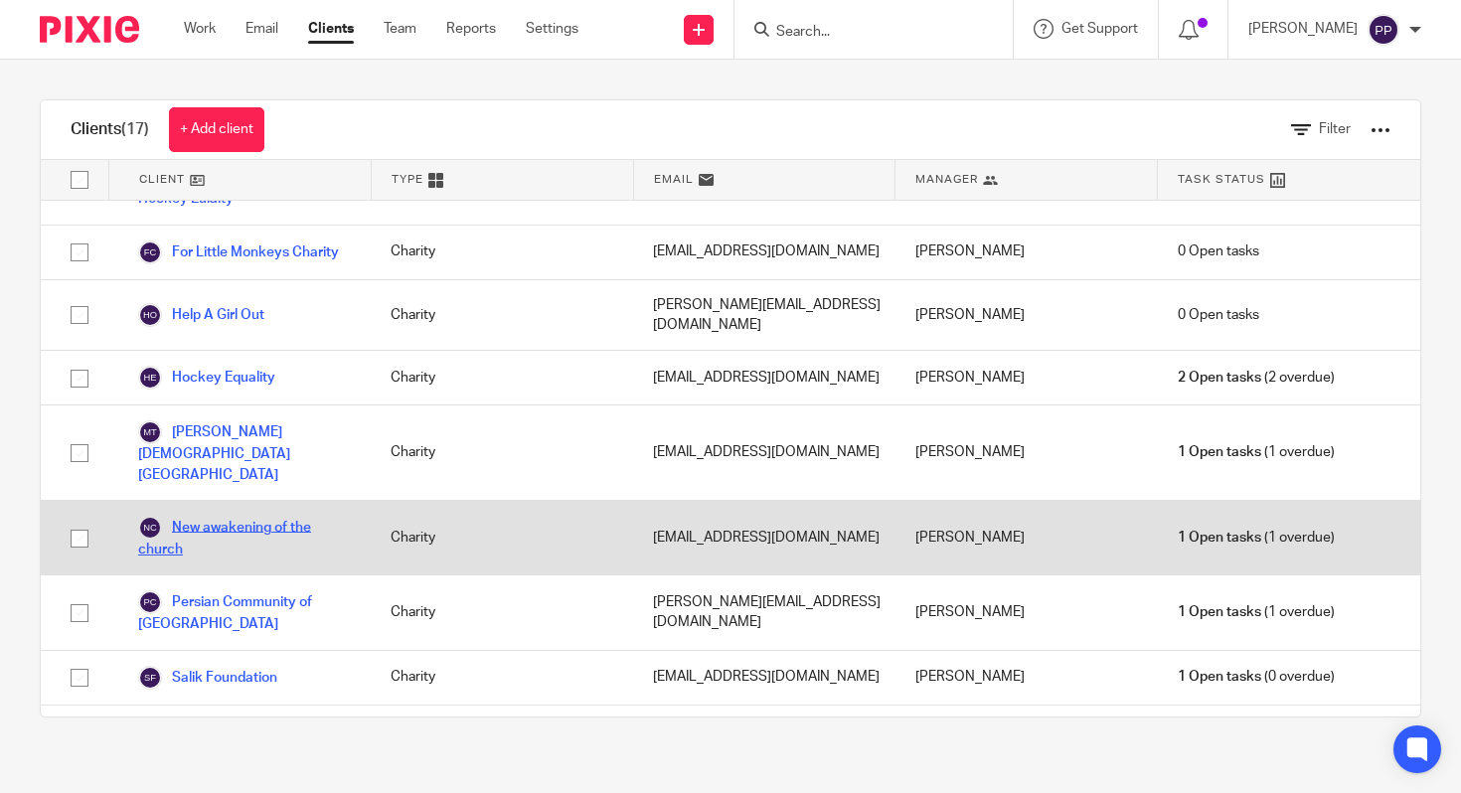
click at [275, 516] on link "New awakening of the church" at bounding box center [244, 538] width 213 height 44
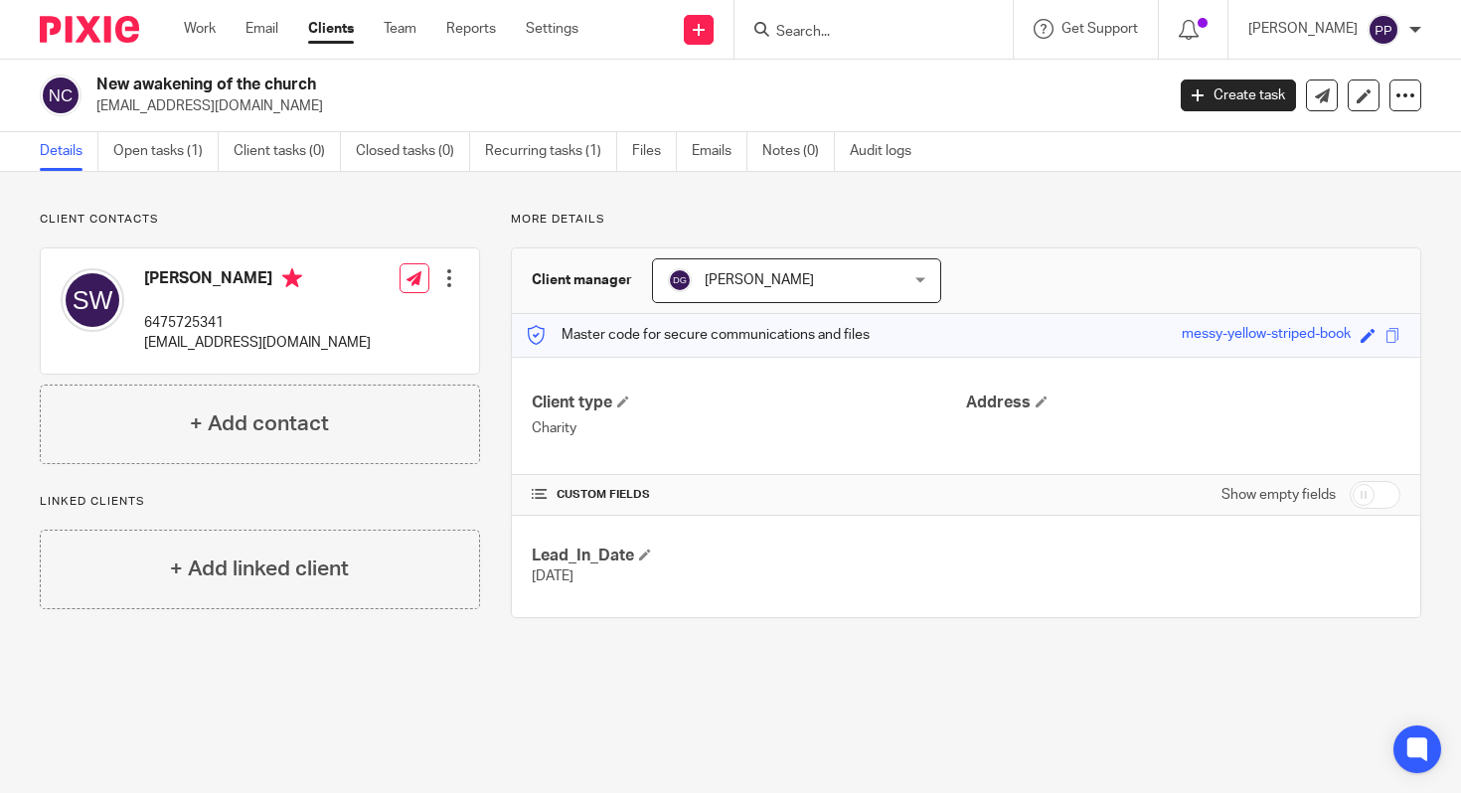
click at [147, 281] on h4 "[PERSON_NAME]" at bounding box center [257, 280] width 227 height 25
drag, startPoint x: 147, startPoint y: 281, endPoint x: 238, endPoint y: 284, distance: 91.5
click at [238, 284] on h4 "[PERSON_NAME]" at bounding box center [257, 280] width 227 height 25
copy h4 "[PERSON_NAME]"
drag, startPoint x: 323, startPoint y: 88, endPoint x: 92, endPoint y: 89, distance: 230.5
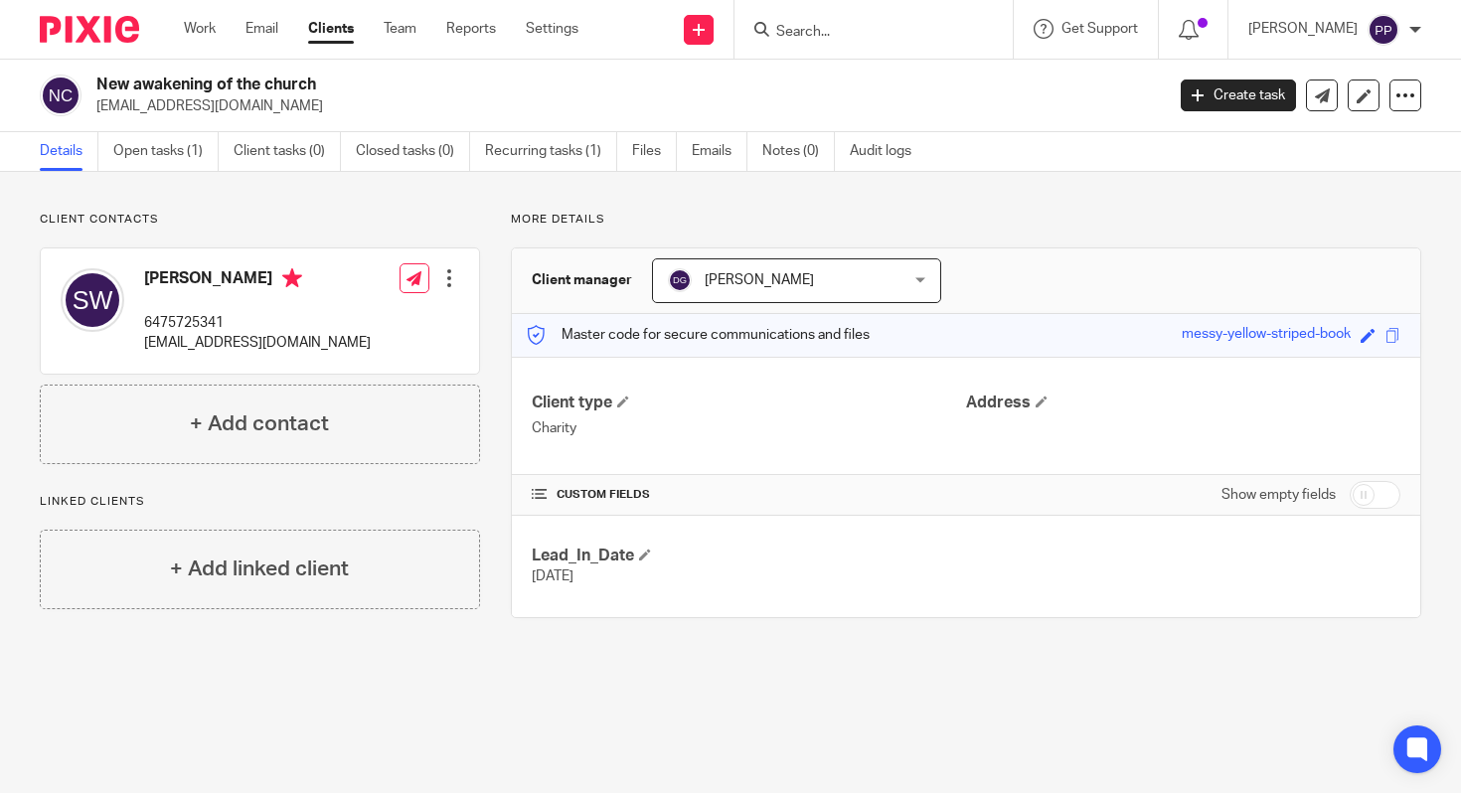
click at [92, 89] on div "New awakening of the church [EMAIL_ADDRESS][DOMAIN_NAME]" at bounding box center [595, 96] width 1111 height 42
copy h2 "New awakening of the church"
